Goal: Use online tool/utility: Utilize a website feature to perform a specific function

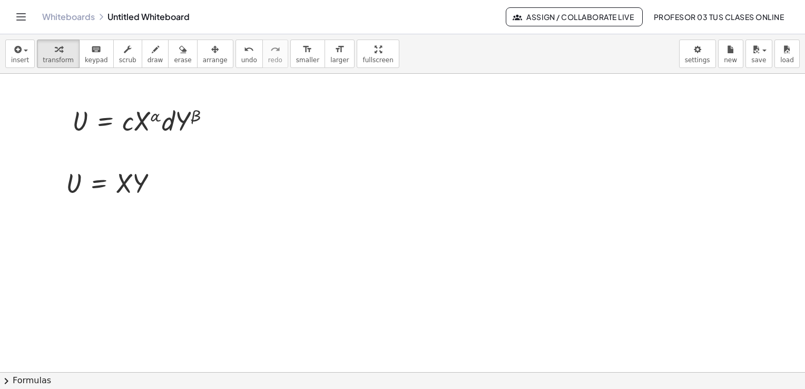
scroll to position [351, 0]
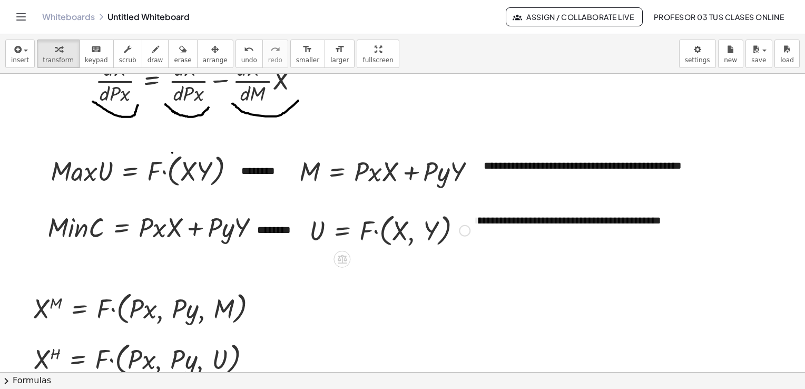
click at [467, 231] on div at bounding box center [465, 231] width 12 height 12
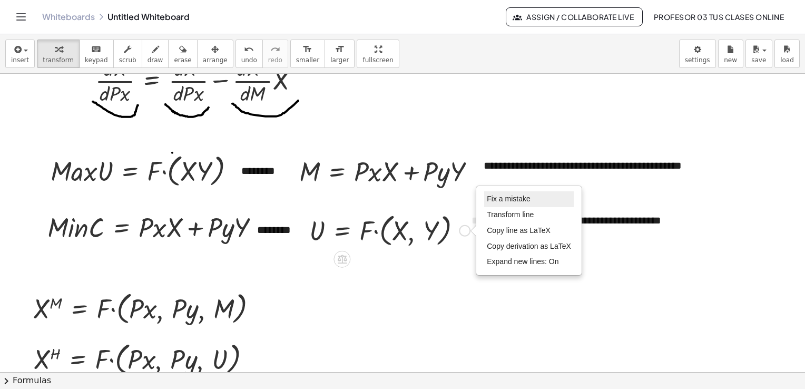
click at [503, 201] on span "Fix a mistake" at bounding box center [508, 198] width 43 height 8
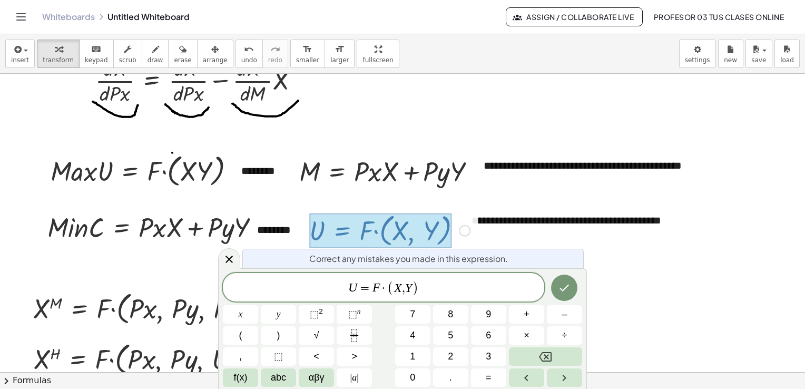
click at [356, 288] on var "U" at bounding box center [352, 288] width 9 height 14
click at [566, 282] on icon "Done" at bounding box center [564, 287] width 13 height 13
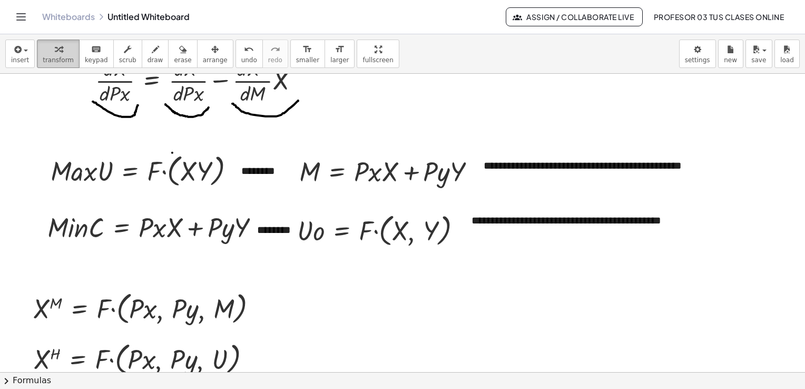
click at [59, 51] on div "button" at bounding box center [58, 49] width 31 height 13
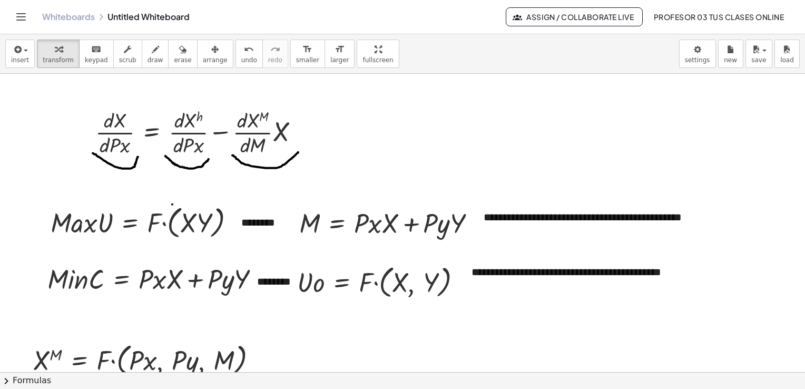
scroll to position [299, 0]
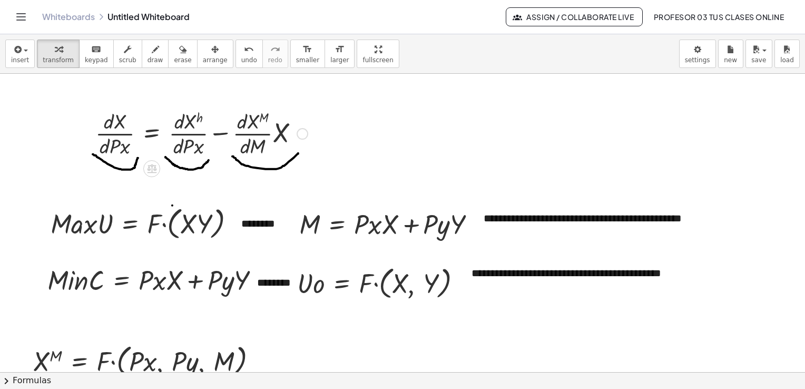
click at [299, 132] on div at bounding box center [303, 134] width 12 height 12
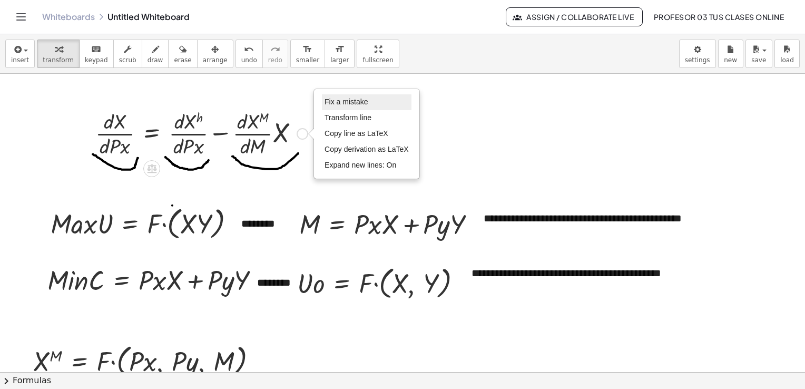
click at [339, 101] on span "Fix a mistake" at bounding box center [346, 101] width 43 height 8
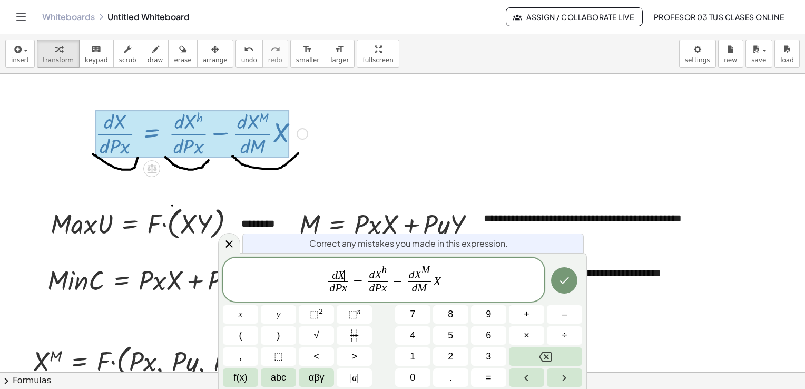
click at [348, 271] on span "d X ​" at bounding box center [338, 276] width 20 height 12
click at [357, 314] on sup "n" at bounding box center [359, 311] width 4 height 8
click at [575, 285] on button "Done" at bounding box center [564, 280] width 26 height 26
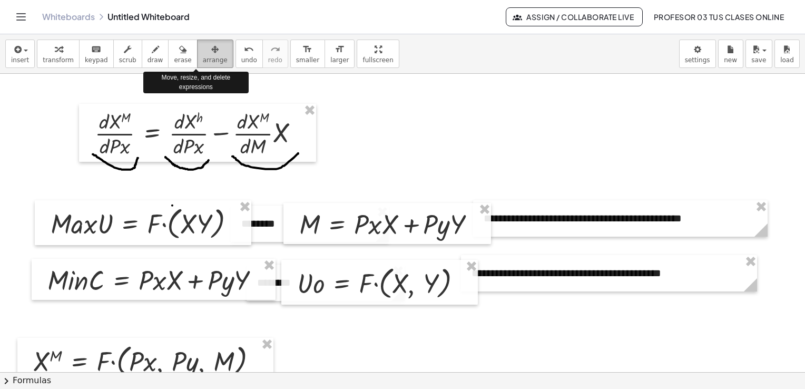
click at [203, 60] on span "arrange" at bounding box center [215, 59] width 25 height 7
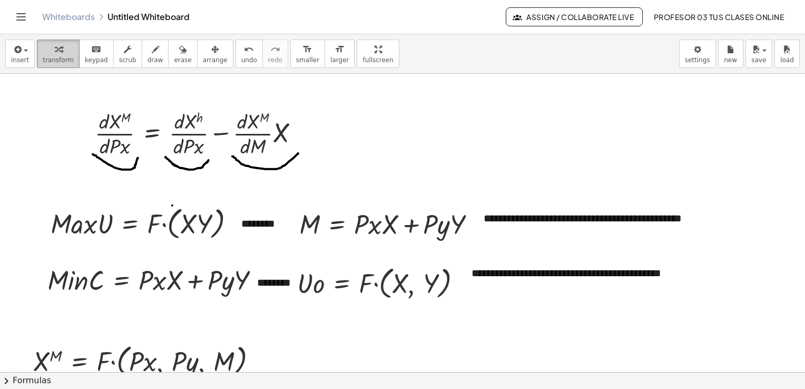
click at [48, 60] on span "transform" at bounding box center [58, 59] width 31 height 7
click at [23, 58] on span "insert" at bounding box center [20, 59] width 18 height 7
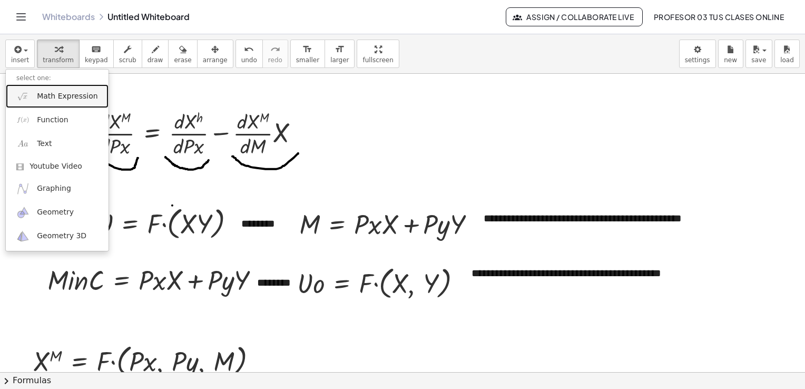
click at [43, 90] on link "Math Expression" at bounding box center [57, 96] width 103 height 24
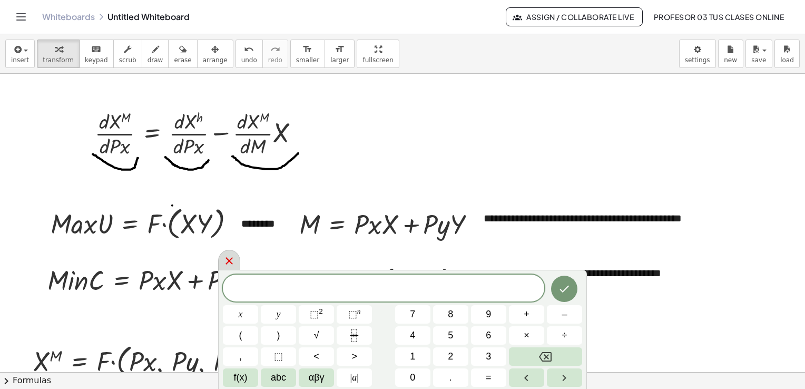
click at [226, 258] on icon at bounding box center [229, 260] width 13 height 13
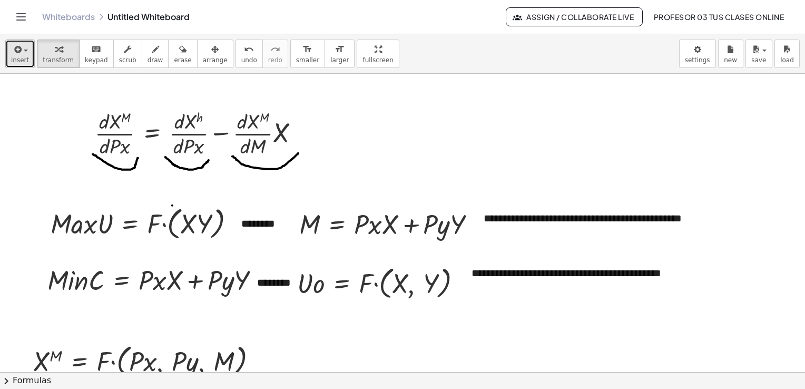
click at [22, 62] on span "insert" at bounding box center [20, 59] width 18 height 7
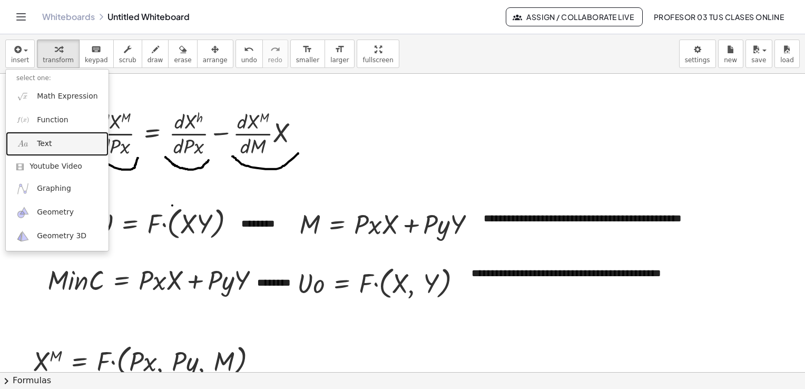
click at [37, 140] on span "Text" at bounding box center [44, 144] width 15 height 11
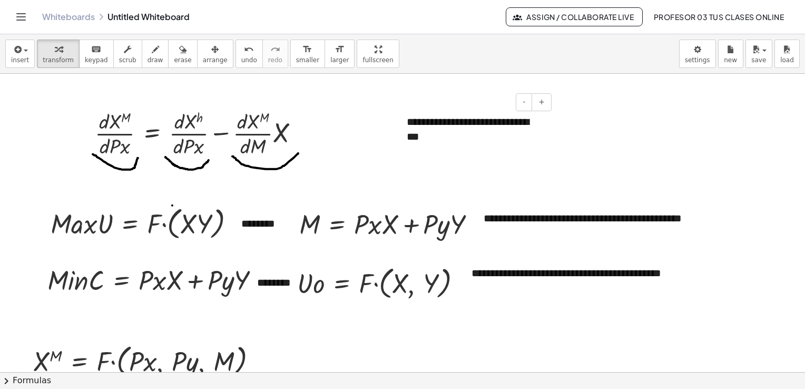
click at [470, 125] on div "**********" at bounding box center [475, 129] width 158 height 51
click at [470, 132] on div "**********" at bounding box center [475, 129] width 158 height 51
click at [203, 62] on span "arrange" at bounding box center [215, 59] width 25 height 7
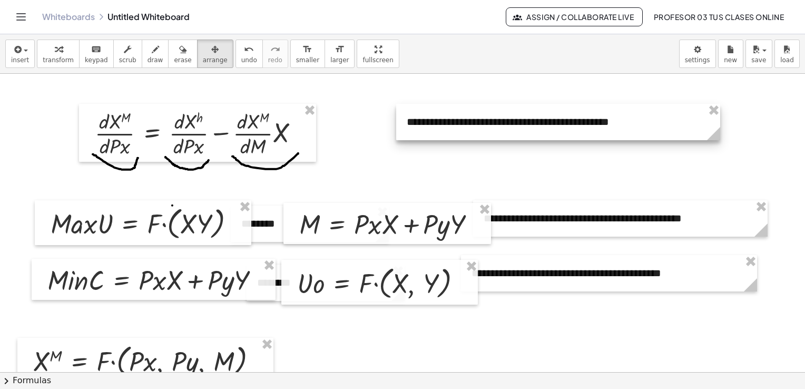
drag, startPoint x: 546, startPoint y: 152, endPoint x: 712, endPoint y: 149, distance: 166.0
click at [712, 149] on div "**********" at bounding box center [402, 223] width 805 height 897
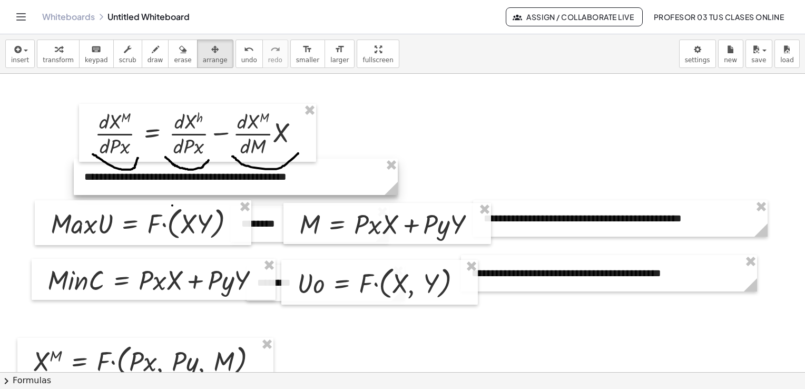
drag, startPoint x: 665, startPoint y: 138, endPoint x: 343, endPoint y: 192, distance: 327.0
click at [343, 192] on div at bounding box center [236, 177] width 324 height 36
click at [55, 47] on icon "button" at bounding box center [58, 49] width 7 height 13
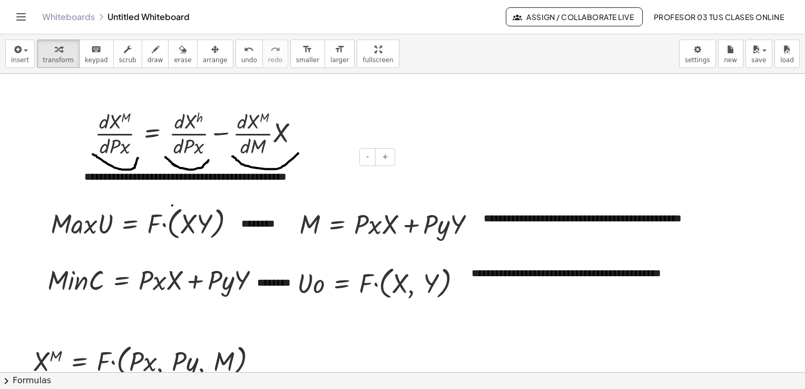
click at [141, 176] on div "**********" at bounding box center [236, 177] width 324 height 36
click at [476, 172] on div at bounding box center [402, 223] width 805 height 897
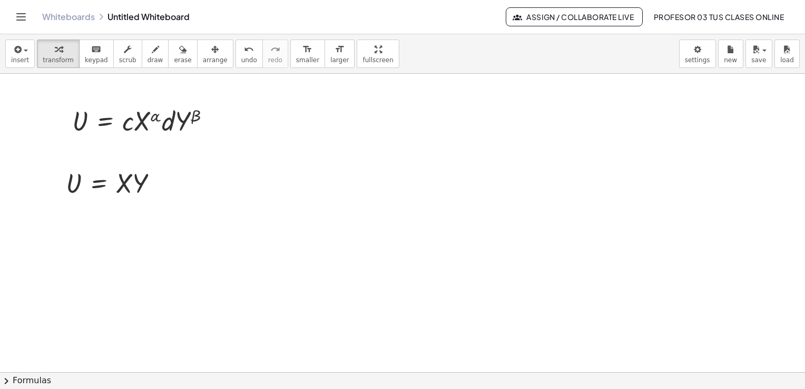
scroll to position [0, 0]
click at [211, 45] on icon "button" at bounding box center [214, 49] width 7 height 13
click at [55, 48] on icon "button" at bounding box center [58, 49] width 7 height 13
click at [215, 121] on div "Fix a mistake Transform line Copy line as LaTeX Copy derivation as LaTeX Expand…" at bounding box center [215, 121] width 12 height 12
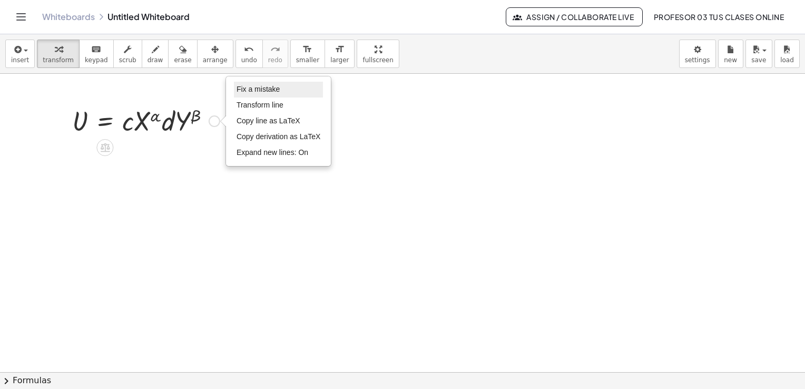
click at [249, 91] on span "Fix a mistake" at bounding box center [258, 89] width 43 height 8
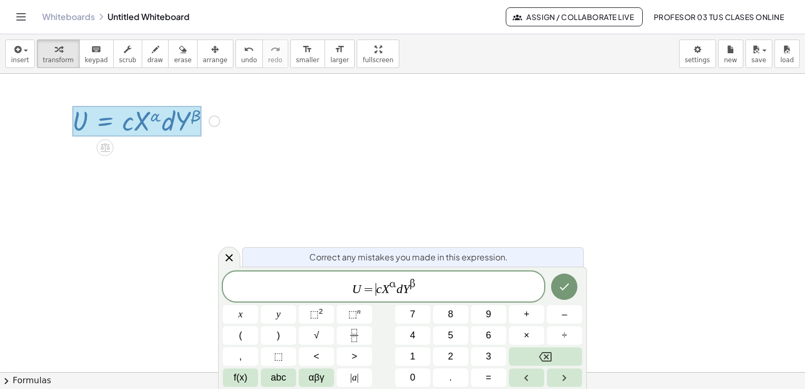
click at [375, 288] on span "=" at bounding box center [368, 289] width 15 height 13
click at [357, 289] on span "=" at bounding box center [364, 289] width 15 height 13
click at [572, 286] on button "Done" at bounding box center [564, 286] width 26 height 26
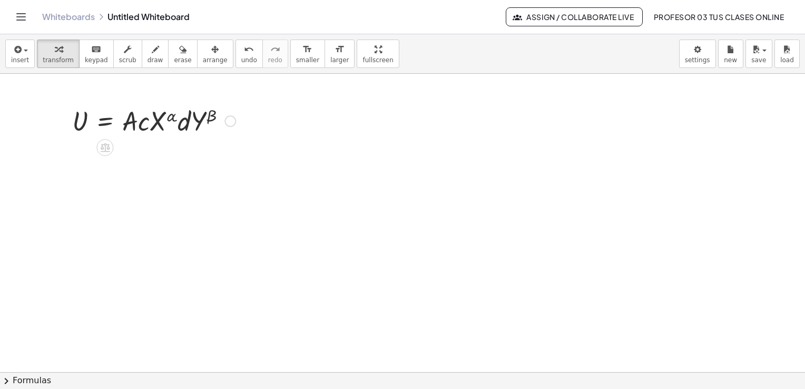
click at [230, 121] on div "Fix a mistake Transform line Copy line as LaTeX Copy derivation as LaTeX Expand…" at bounding box center [230, 121] width 12 height 12
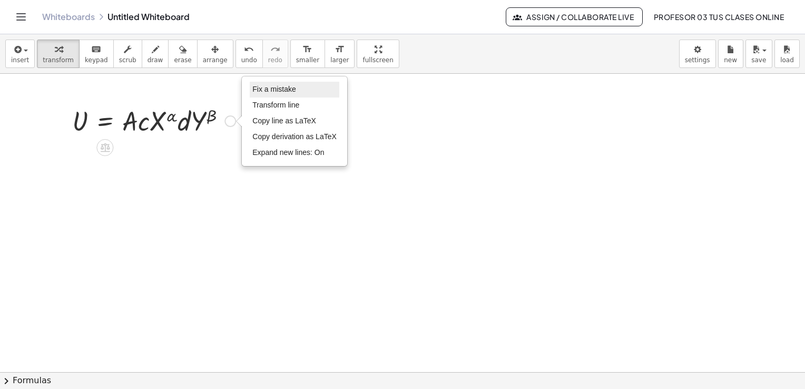
click at [272, 90] on span "Fix a mistake" at bounding box center [273, 89] width 43 height 8
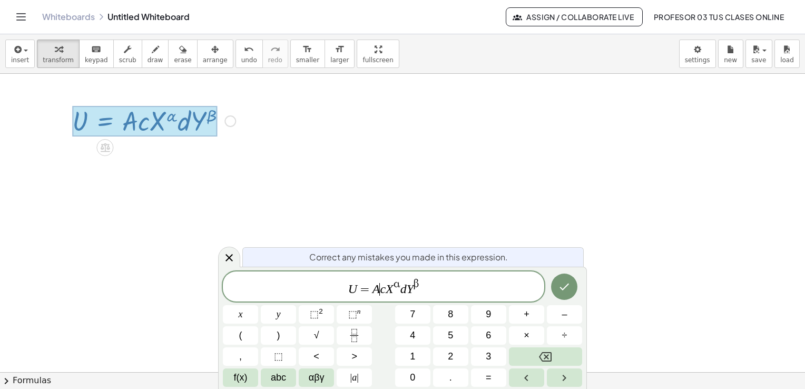
click at [379, 291] on span "U = A ​ c X α d Y β" at bounding box center [383, 287] width 321 height 19
click at [571, 281] on button "Done" at bounding box center [564, 286] width 26 height 26
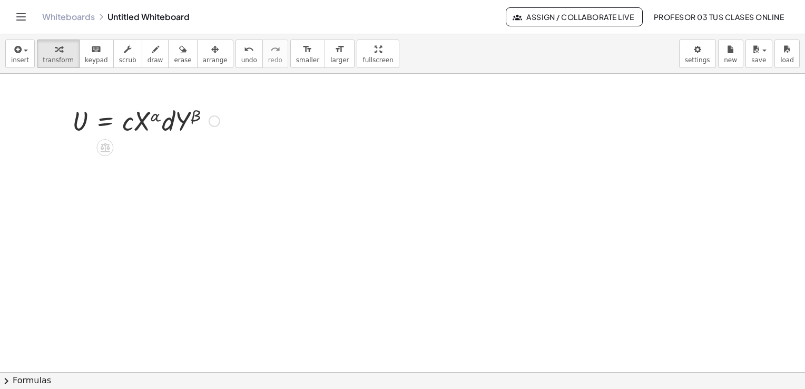
click at [215, 121] on div "Fix a mistake Transform line Copy line as LaTeX Copy derivation as LaTeX Expand…" at bounding box center [215, 121] width 12 height 12
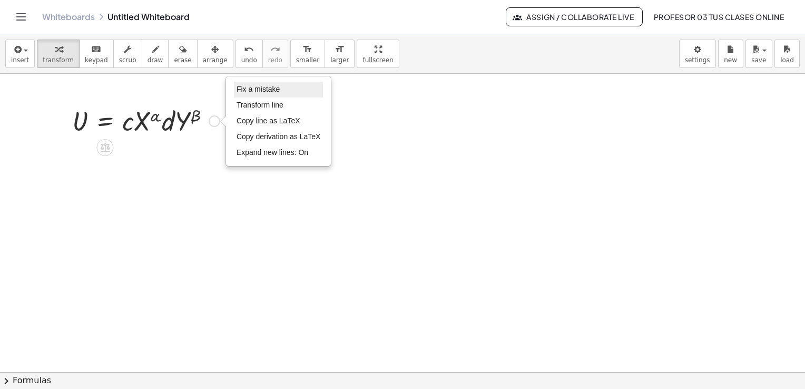
click at [256, 94] on li "Fix a mistake" at bounding box center [279, 90] width 90 height 16
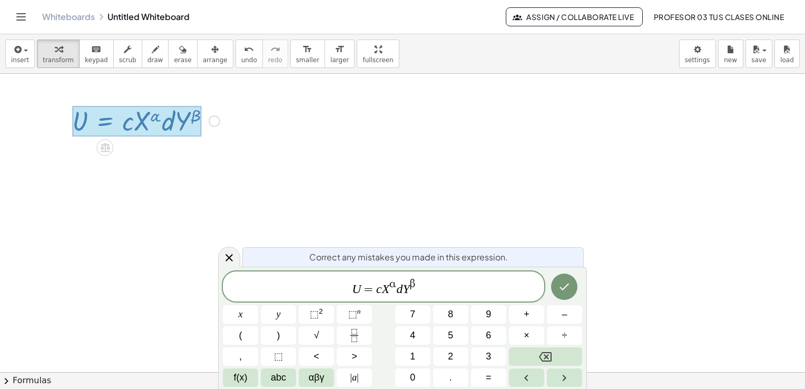
click at [382, 288] on var "X" at bounding box center [386, 289] width 8 height 14
click at [403, 292] on span "U = a X α d ​ Y β" at bounding box center [383, 287] width 321 height 19
click at [561, 286] on icon "Done" at bounding box center [564, 286] width 13 height 13
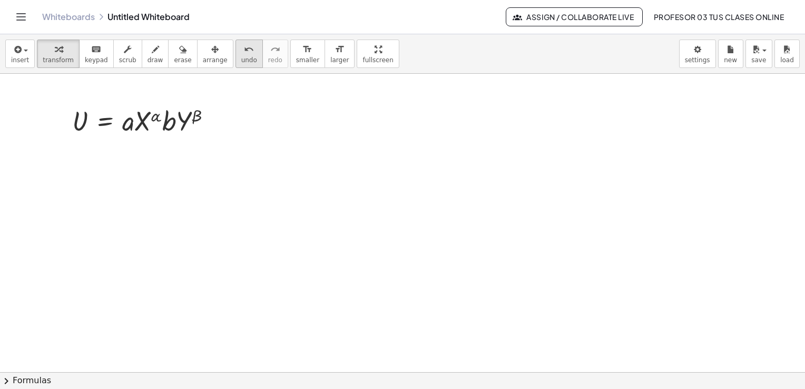
click at [241, 61] on span "undo" at bounding box center [249, 59] width 16 height 7
